Goal: Navigation & Orientation: Find specific page/section

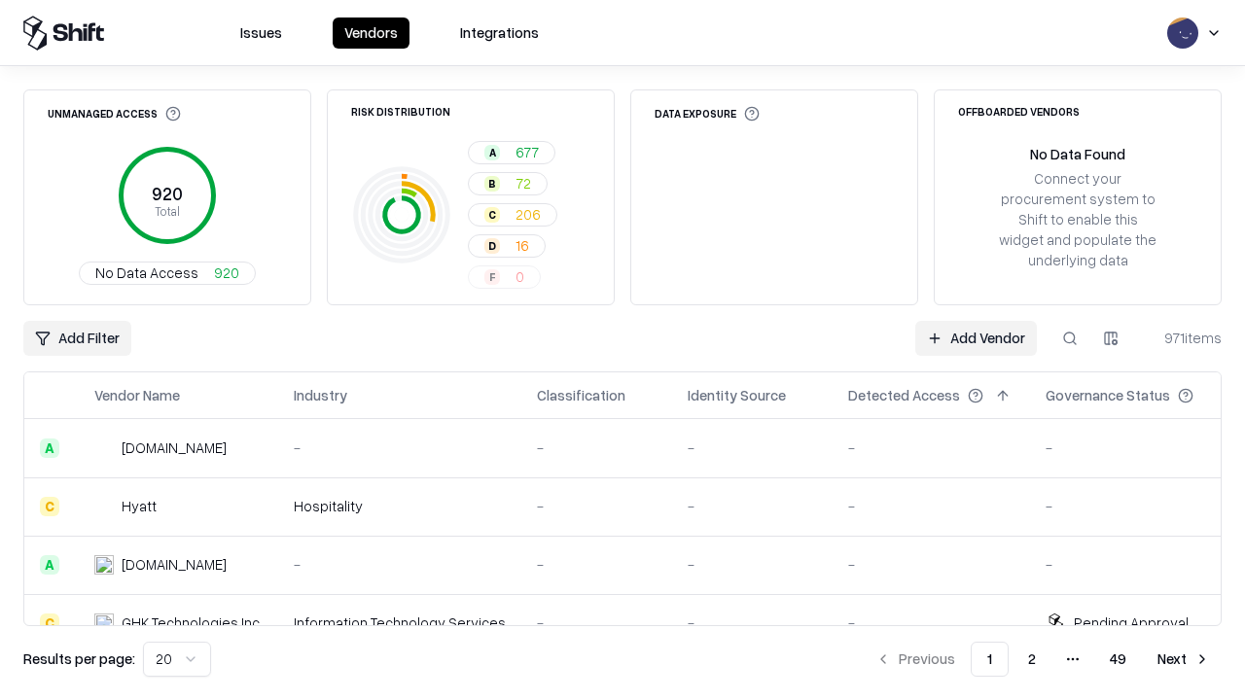
click at [177, 660] on html "Issues Vendors Integrations Unmanaged Access 920 Total No Data Access 920 Risk …" at bounding box center [622, 350] width 1245 height 700
click at [1184, 660] on button "Next" at bounding box center [1184, 659] width 76 height 35
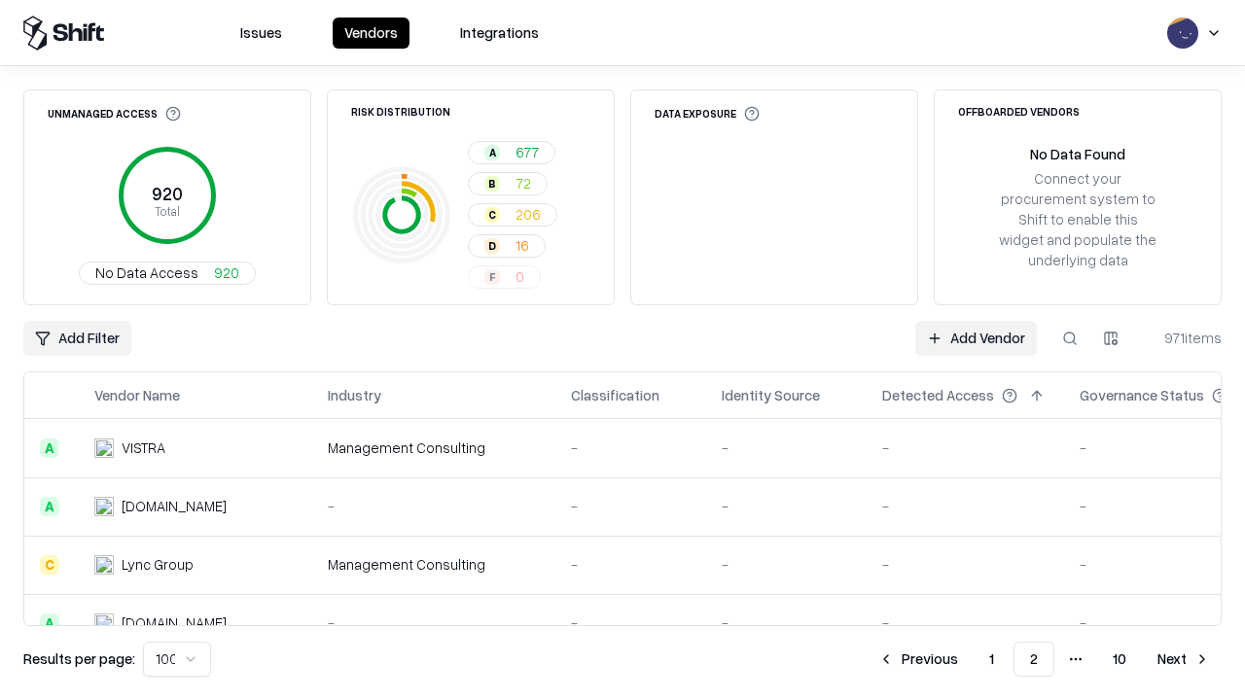
click at [1184, 660] on button "Next" at bounding box center [1184, 659] width 76 height 35
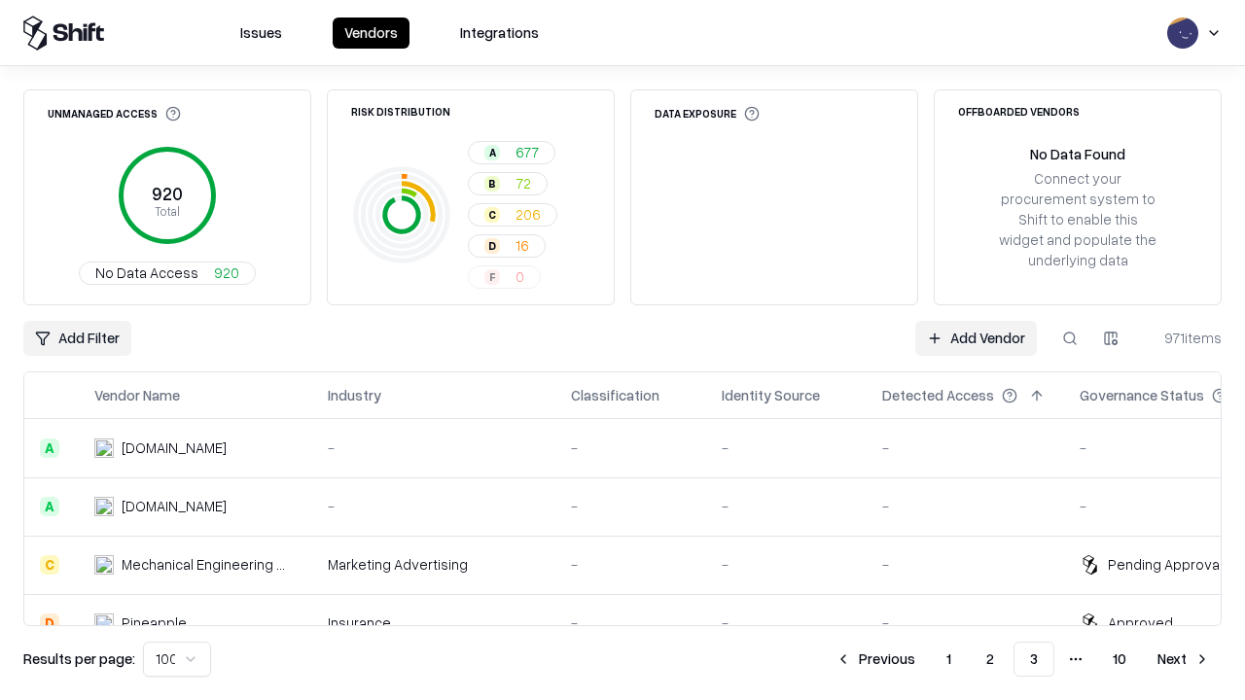
click at [1184, 660] on button "Next" at bounding box center [1184, 659] width 76 height 35
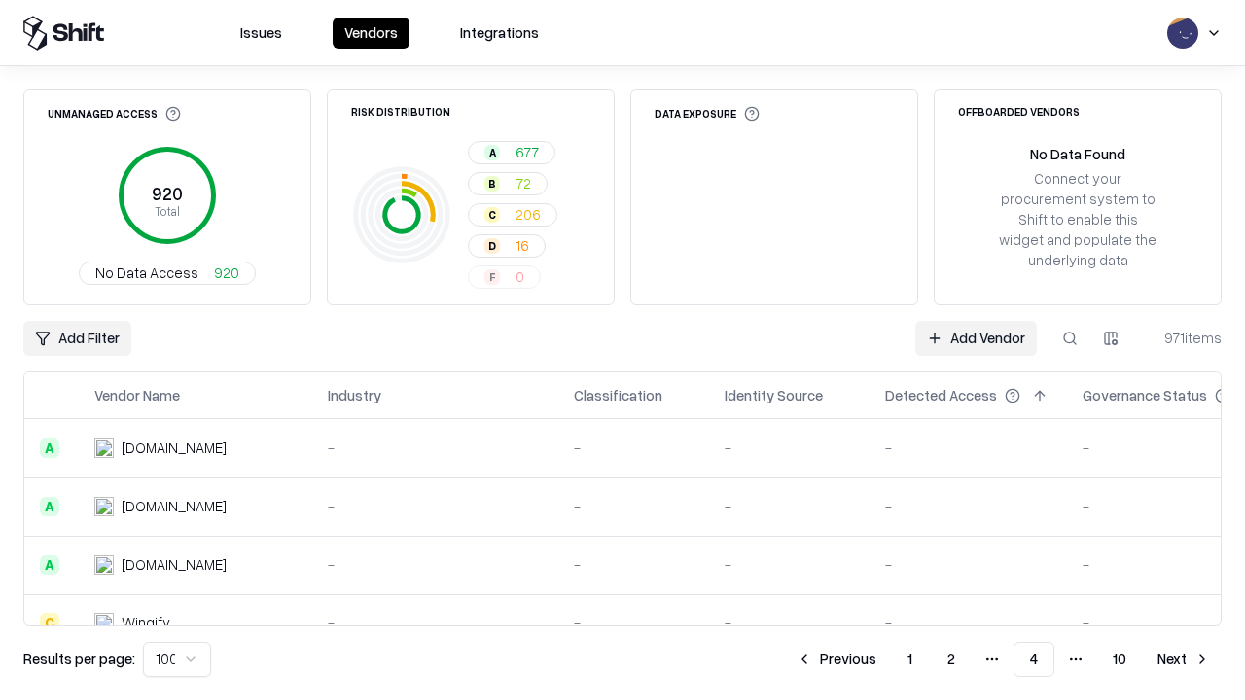
click at [1184, 660] on button "Next" at bounding box center [1184, 659] width 76 height 35
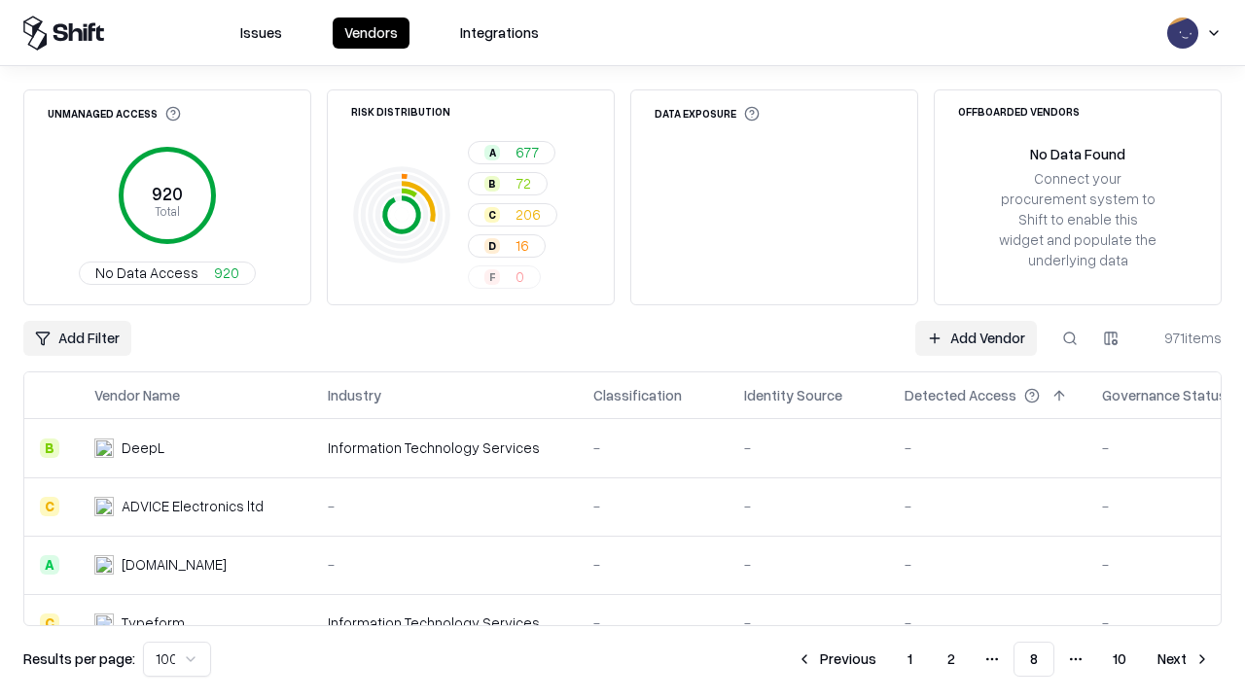
click at [1184, 660] on button "Next" at bounding box center [1184, 659] width 76 height 35
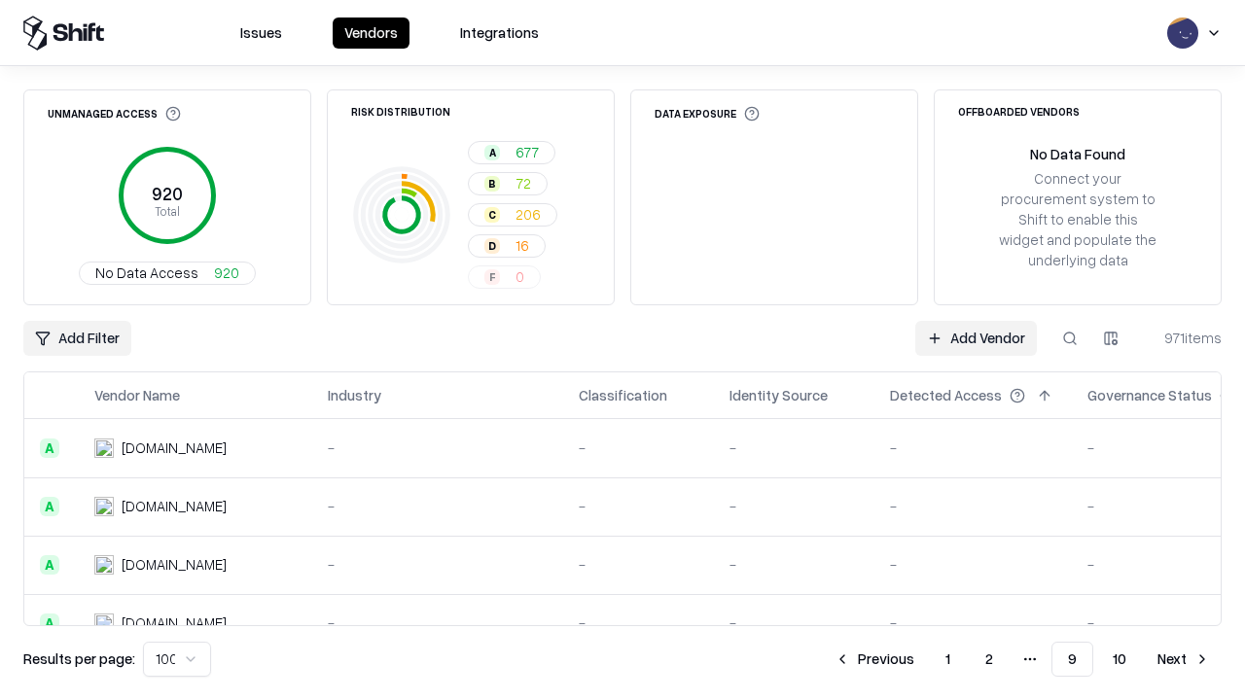
click at [1184, 660] on button "Next" at bounding box center [1184, 659] width 76 height 35
click at [918, 660] on button "Previous" at bounding box center [918, 659] width 103 height 35
click at [875, 660] on button "Previous" at bounding box center [874, 659] width 103 height 35
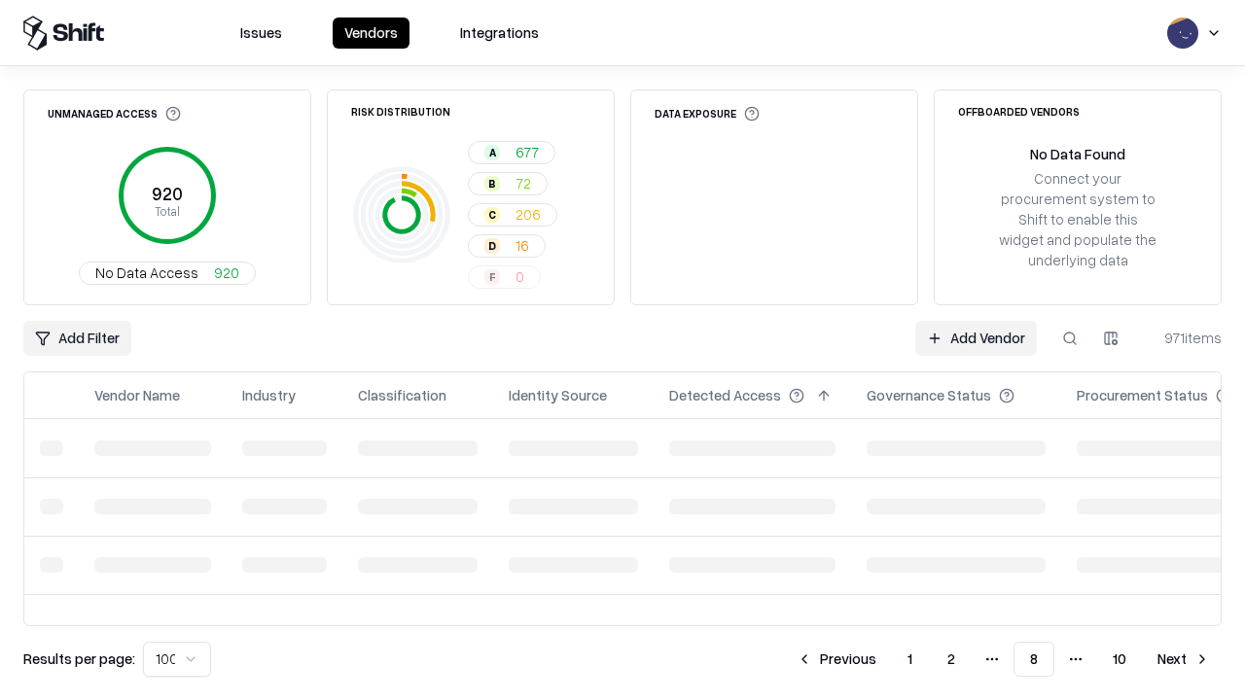
click at [837, 660] on button "Previous" at bounding box center [836, 659] width 103 height 35
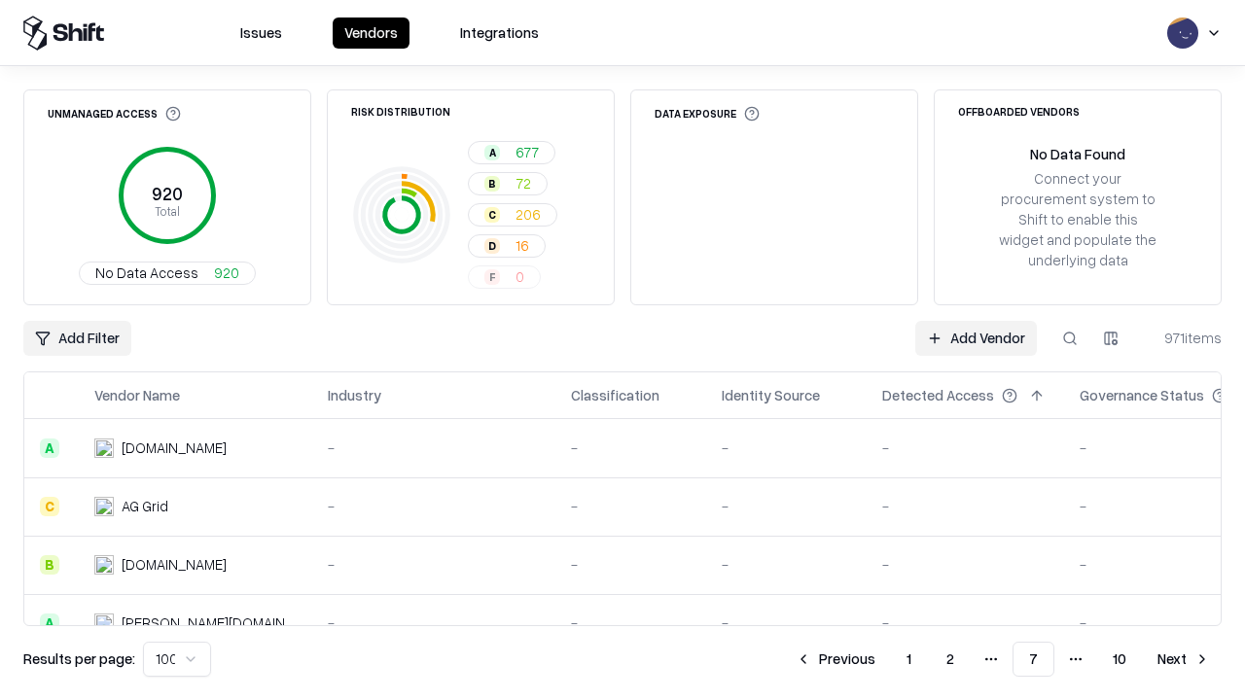
click at [836, 660] on button "Previous" at bounding box center [835, 659] width 103 height 35
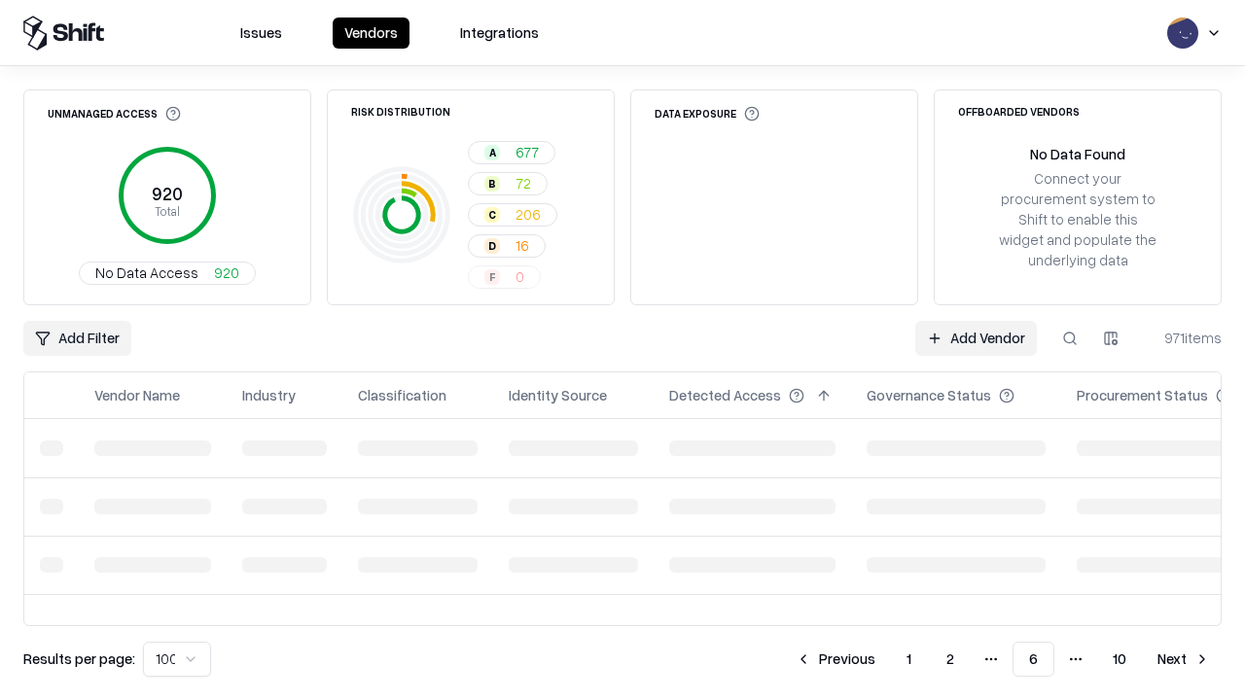
click at [836, 660] on button "Previous" at bounding box center [835, 659] width 103 height 35
